Goal: Information Seeking & Learning: Find specific fact

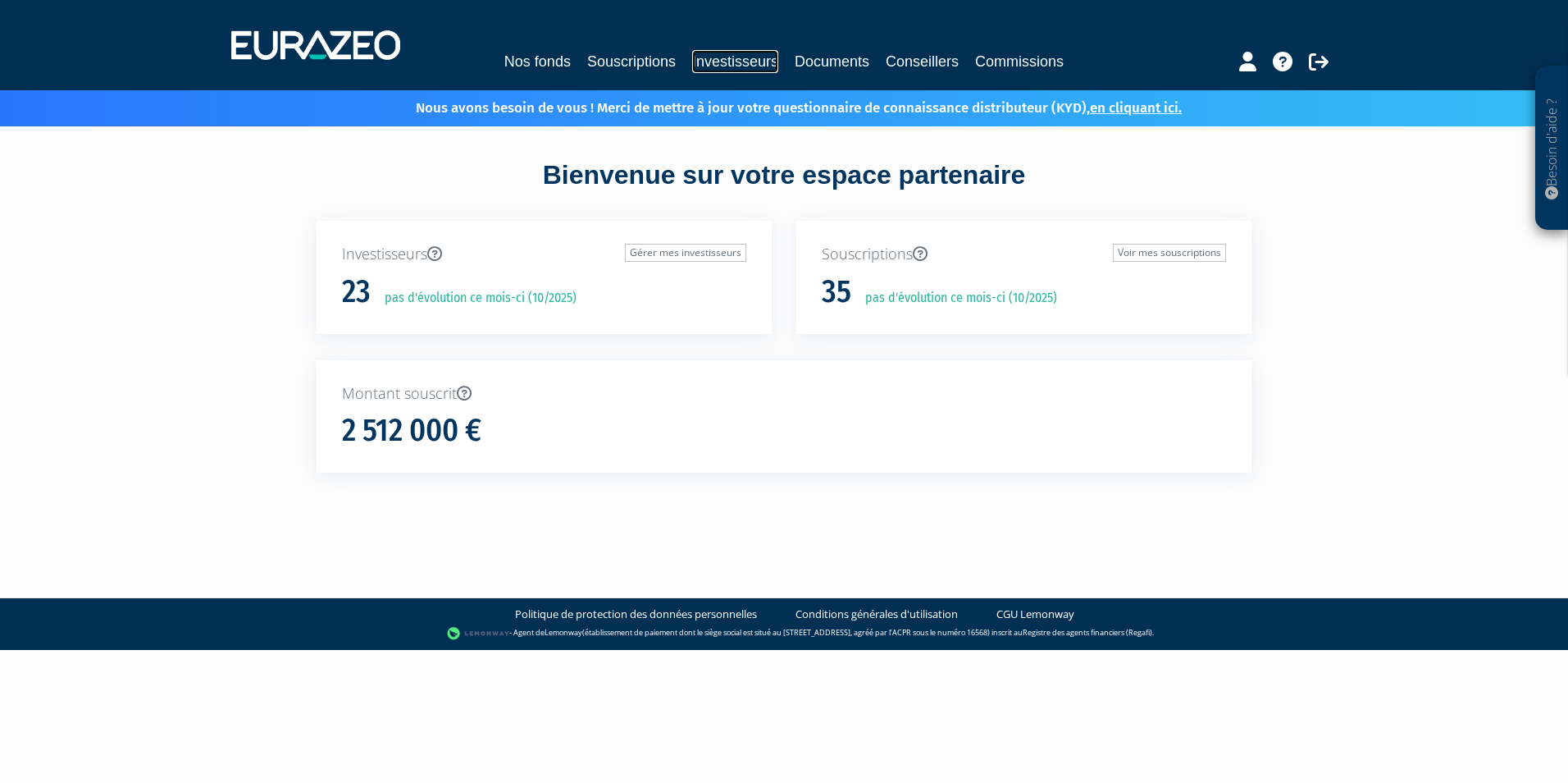
click at [709, 65] on link "Investisseurs" at bounding box center [735, 61] width 86 height 23
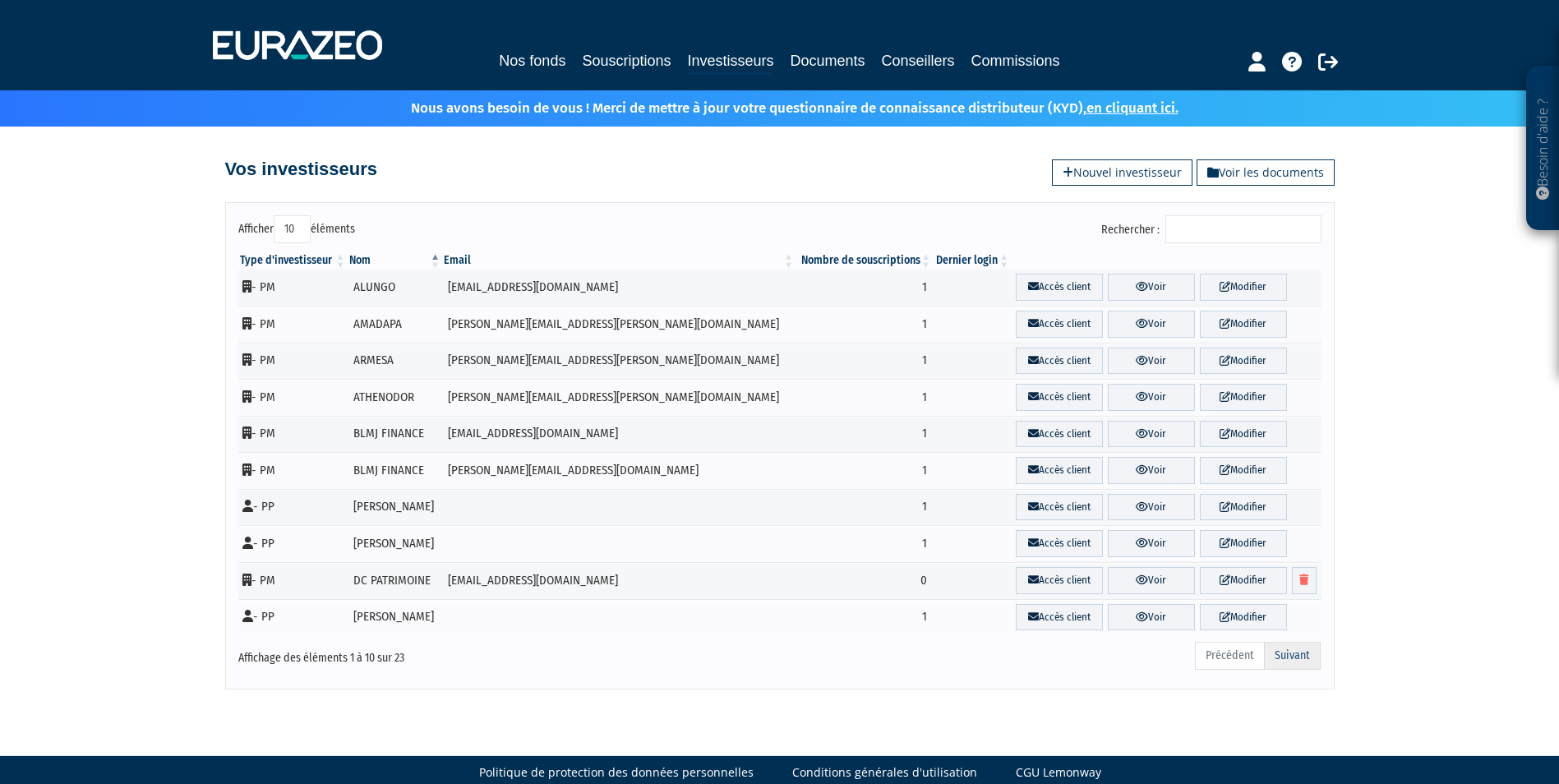
click at [1311, 651] on link "Suivant" at bounding box center [1292, 656] width 57 height 28
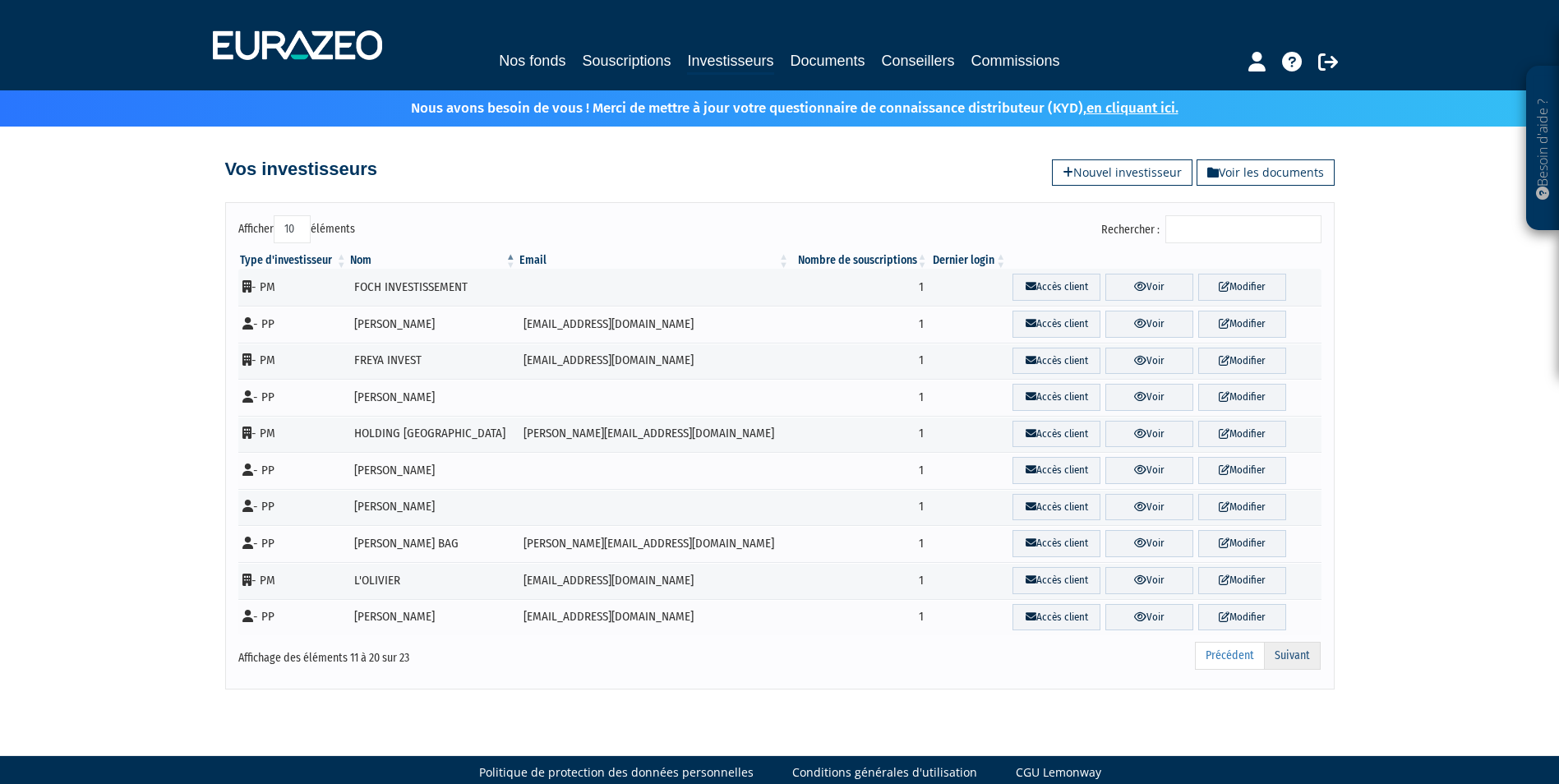
click at [1309, 651] on link "Suivant" at bounding box center [1292, 656] width 57 height 28
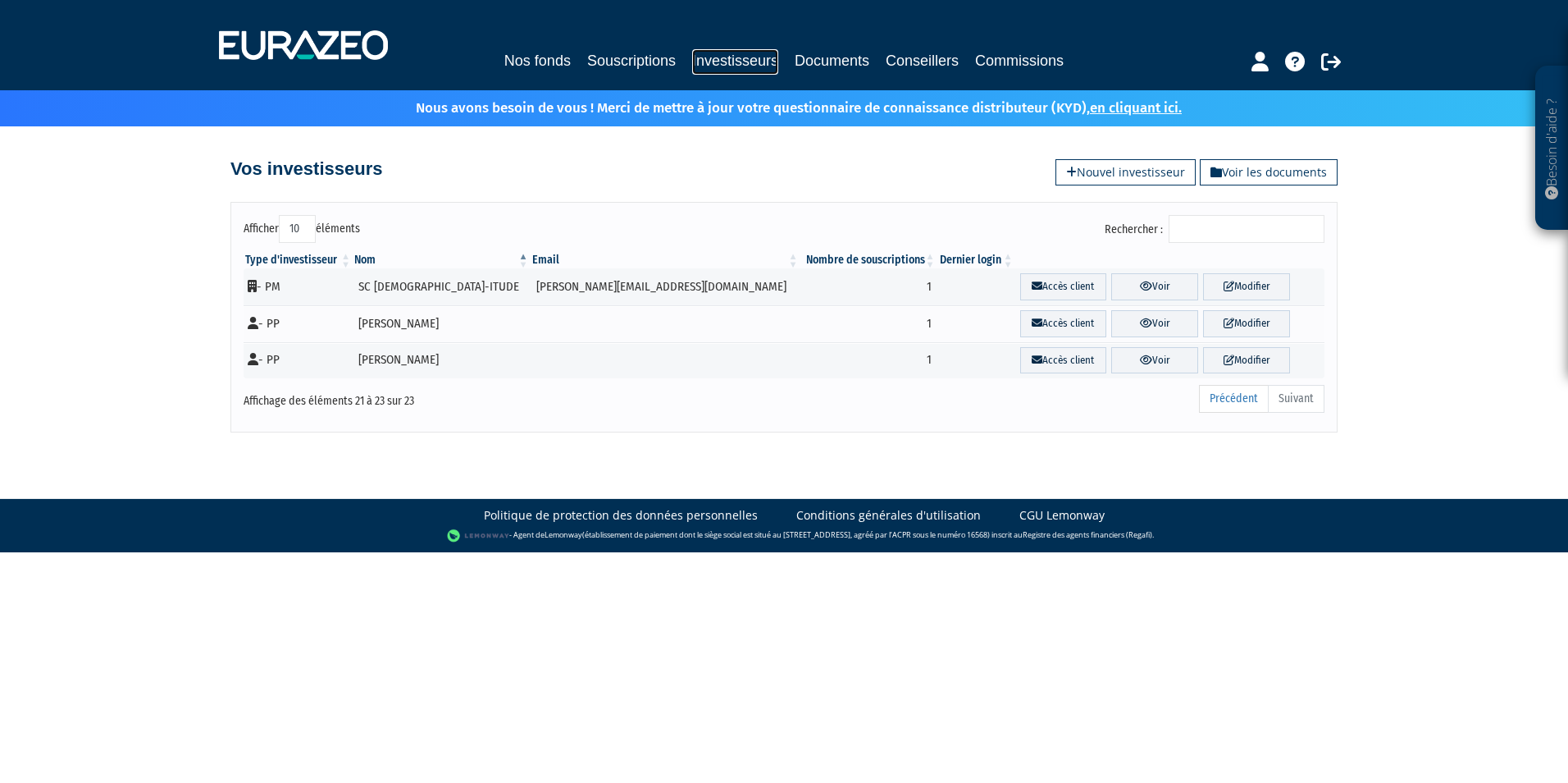
click at [717, 57] on link "Investisseurs" at bounding box center [735, 61] width 86 height 25
click at [1228, 237] on input "Rechercher :" at bounding box center [1246, 229] width 155 height 28
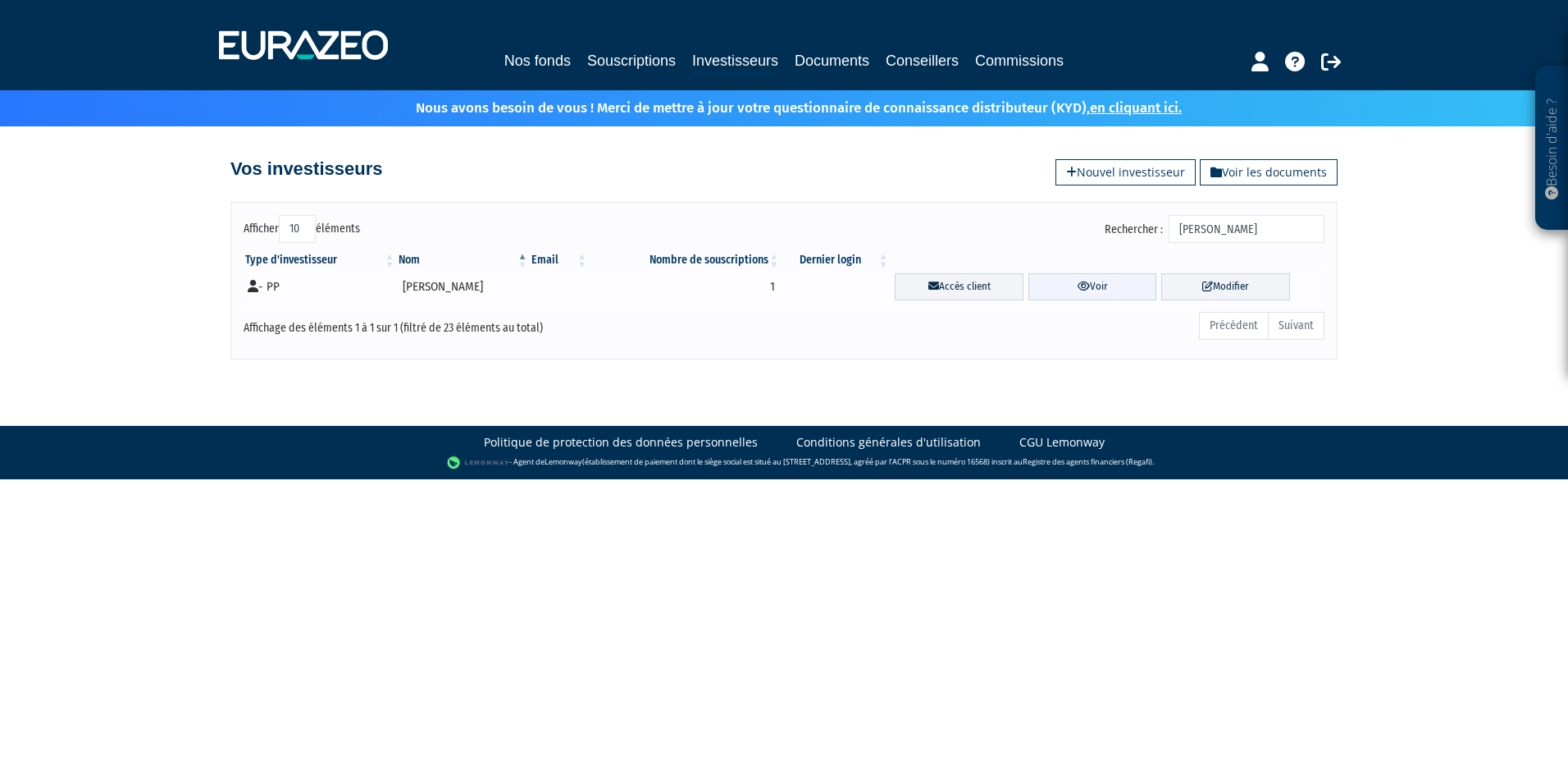
type input "walter"
click at [1127, 285] on link "Voir" at bounding box center [1092, 286] width 129 height 27
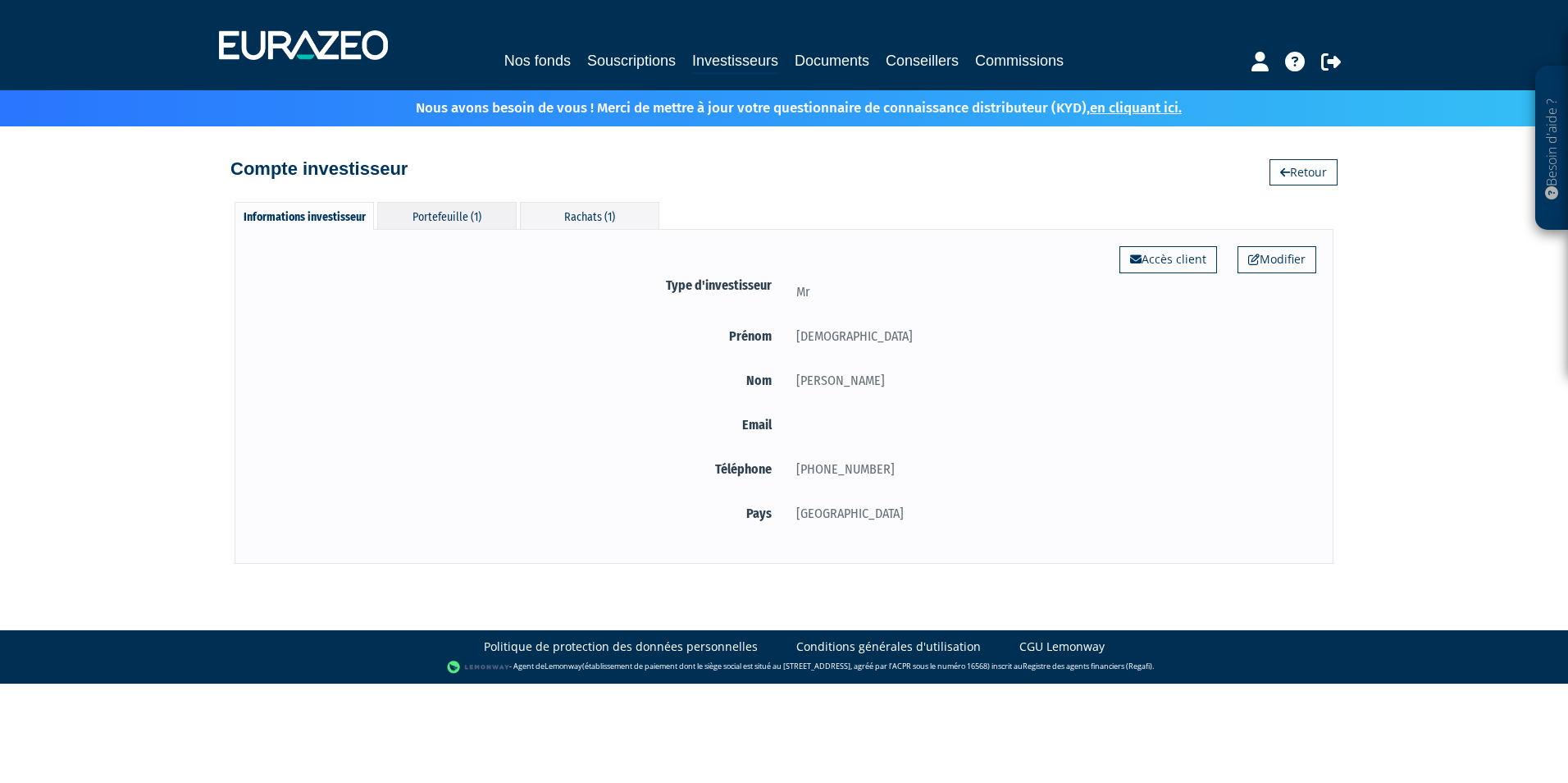
click at [473, 212] on div "Portefeuille (1)" at bounding box center [447, 215] width 139 height 27
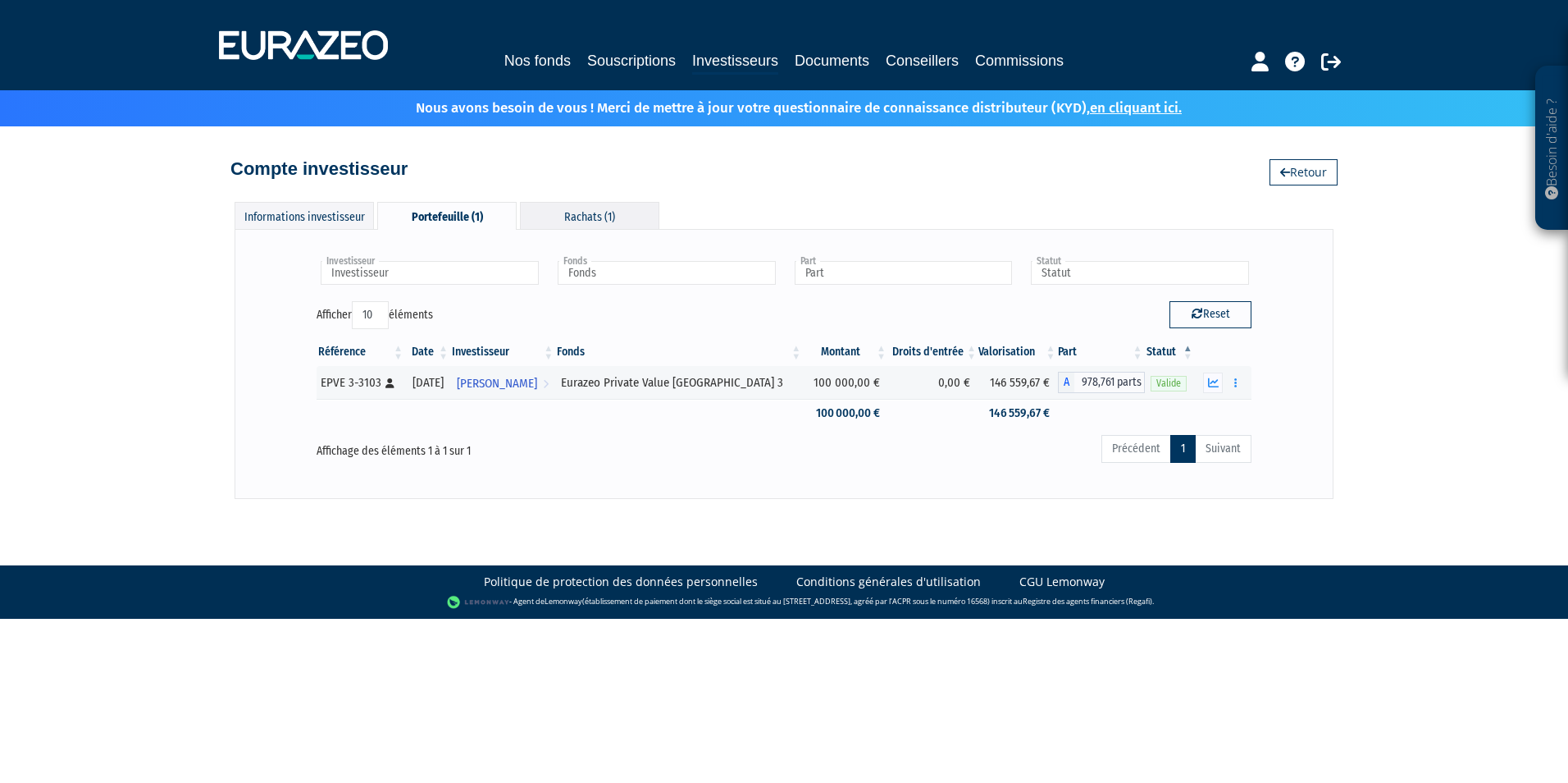
click at [568, 217] on div "Rachats (1)" at bounding box center [590, 215] width 139 height 27
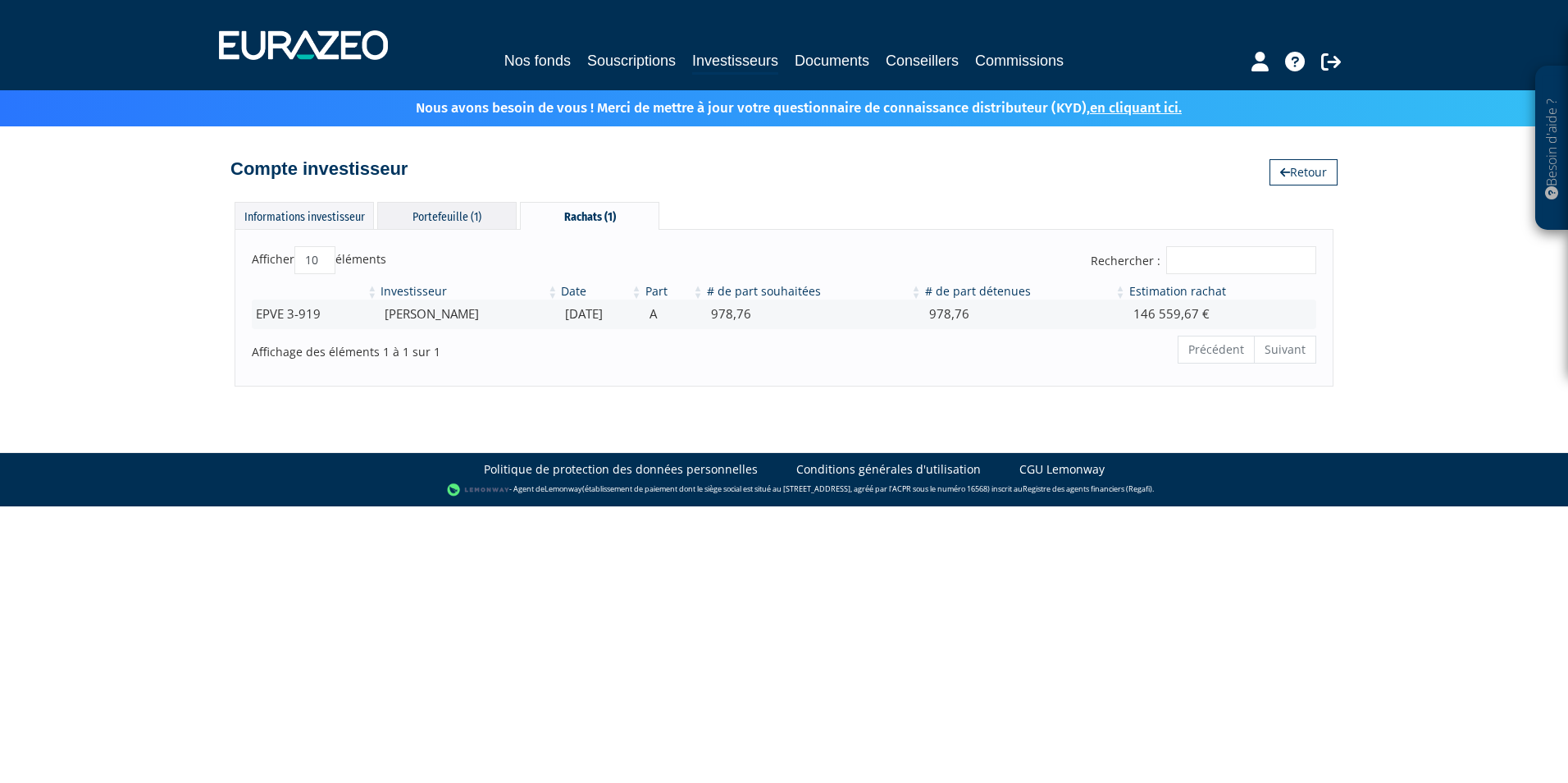
click at [446, 203] on div "Portefeuille (1)" at bounding box center [447, 215] width 139 height 27
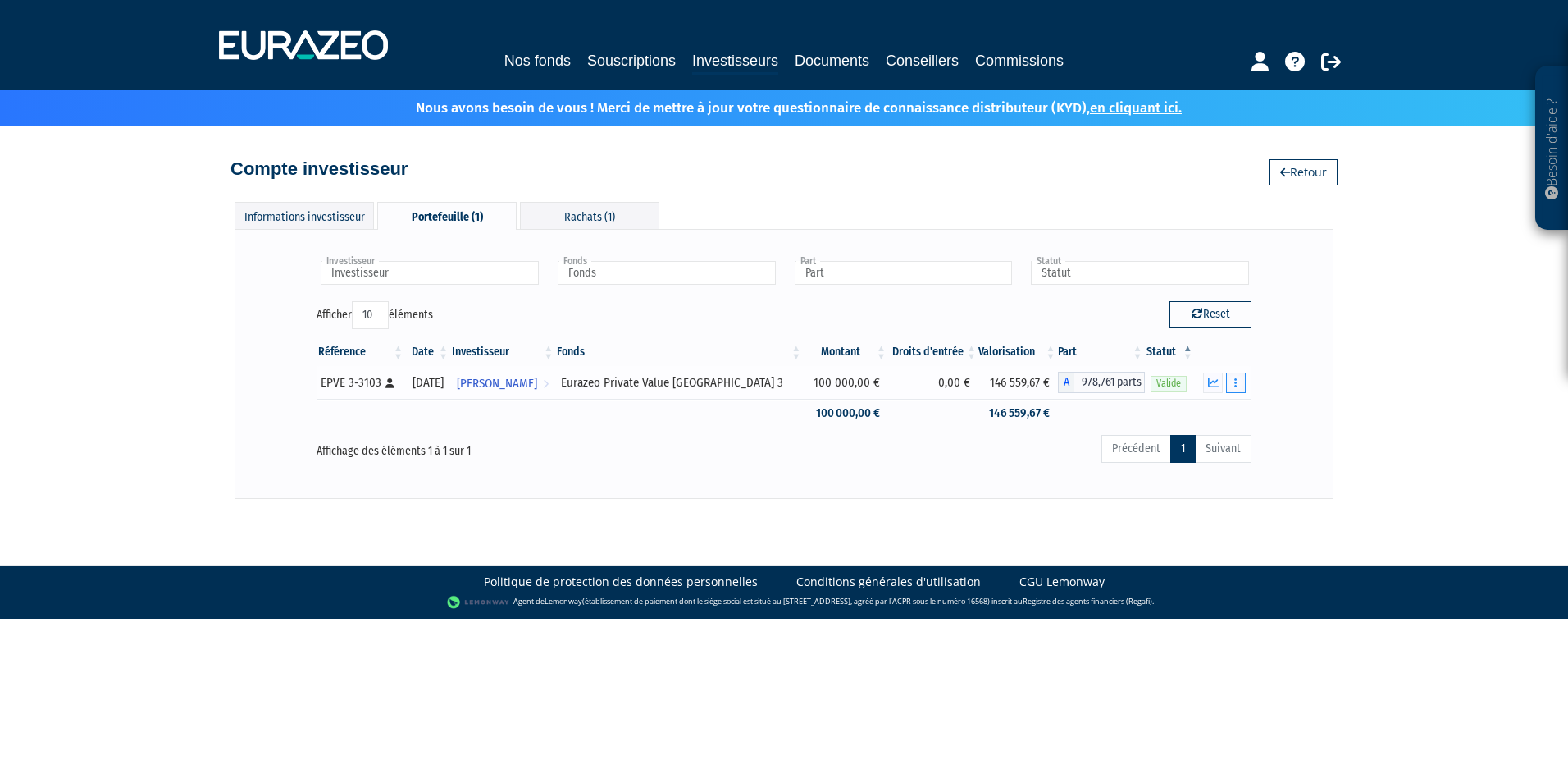
click at [1233, 383] on button "button" at bounding box center [1236, 383] width 20 height 21
click at [1188, 446] on link "Historique de rachat(s)" at bounding box center [1173, 443] width 136 height 27
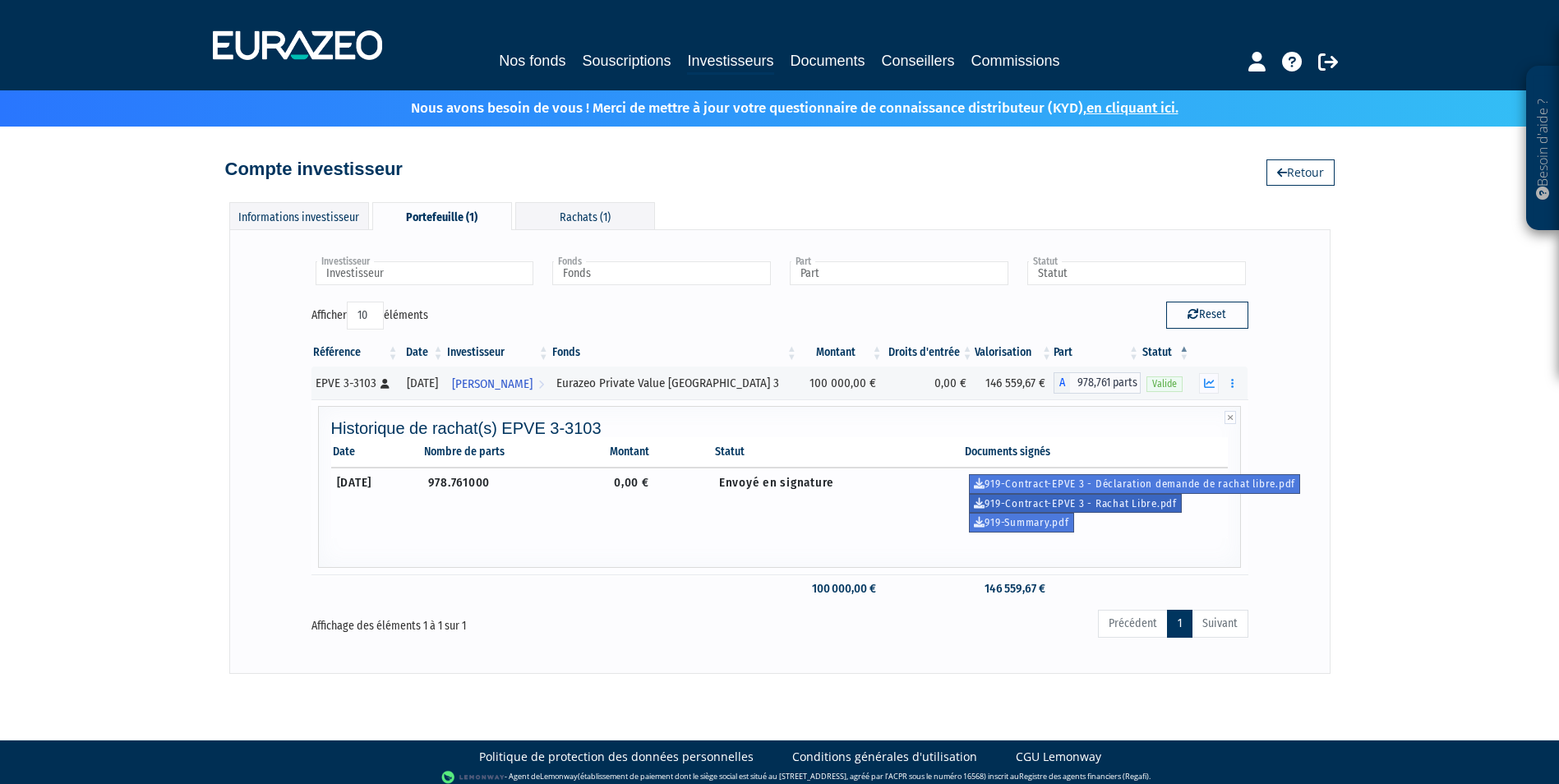
click at [1111, 499] on link "919-Contract-EPVE 3 - Rachat Libre.pdf" at bounding box center [1076, 503] width 213 height 20
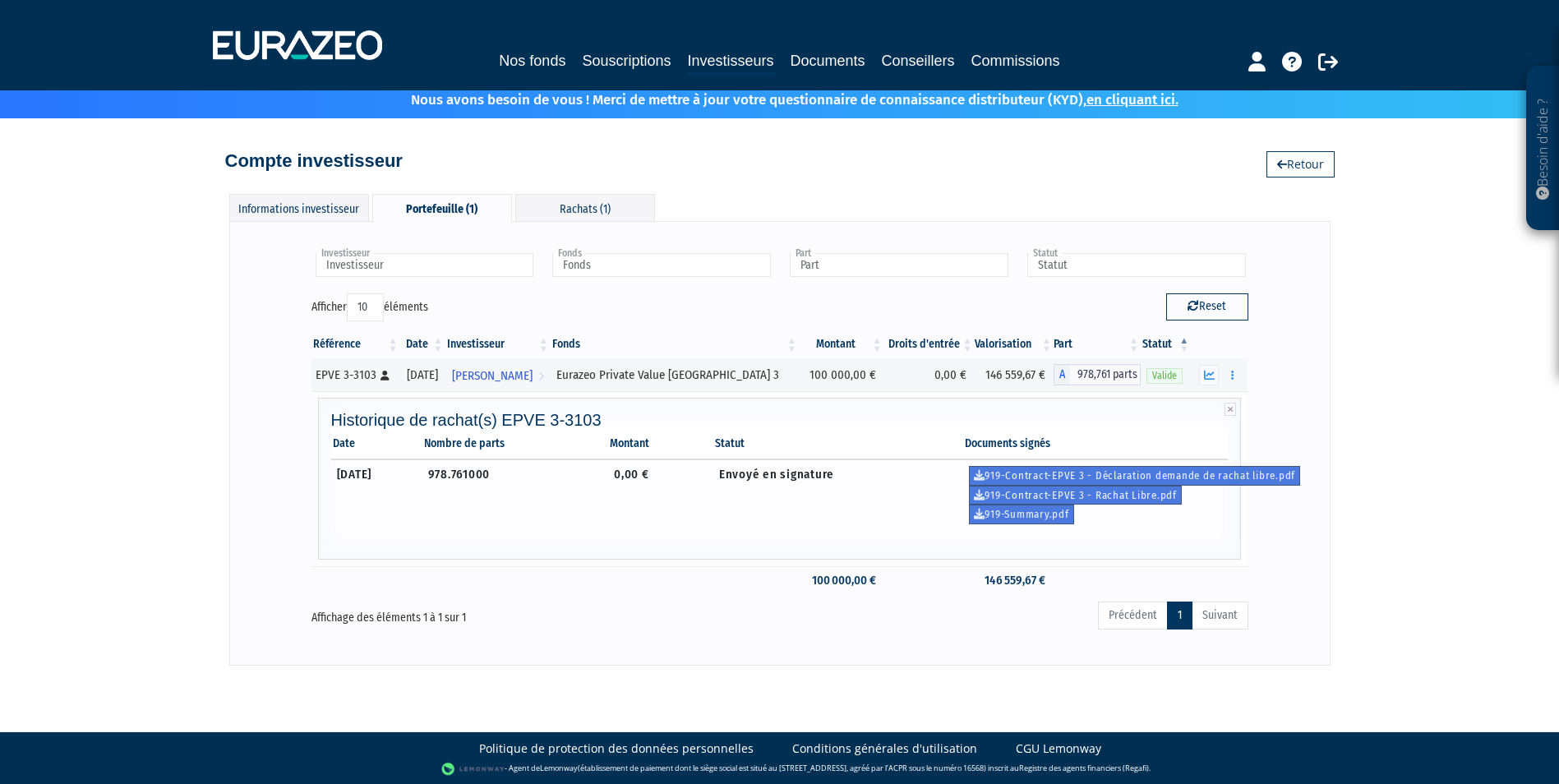
scroll to position [9, 0]
